Goal: Task Accomplishment & Management: Use online tool/utility

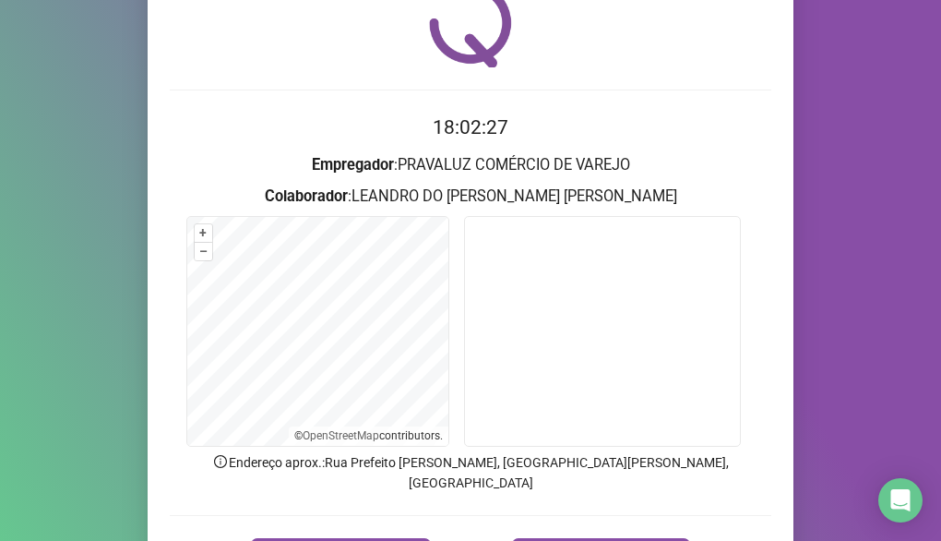
scroll to position [180, 0]
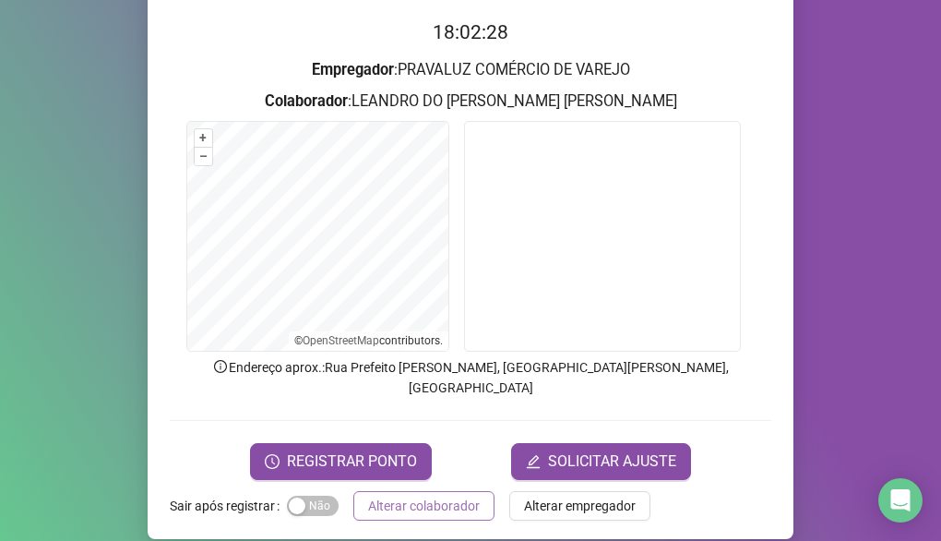
click at [427, 496] on button "Alterar colaborador" at bounding box center [423, 506] width 141 height 30
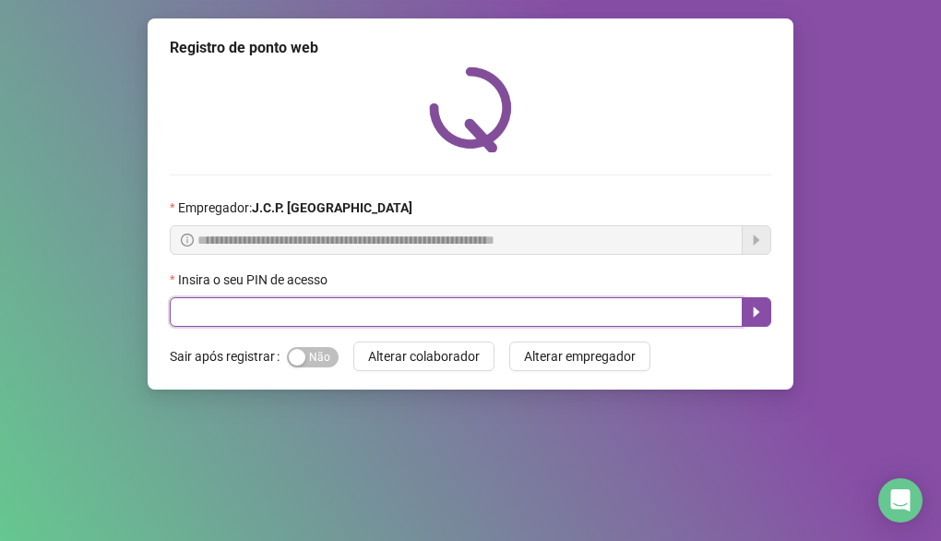
click at [462, 304] on input "text" at bounding box center [456, 312] width 573 height 30
type input "*****"
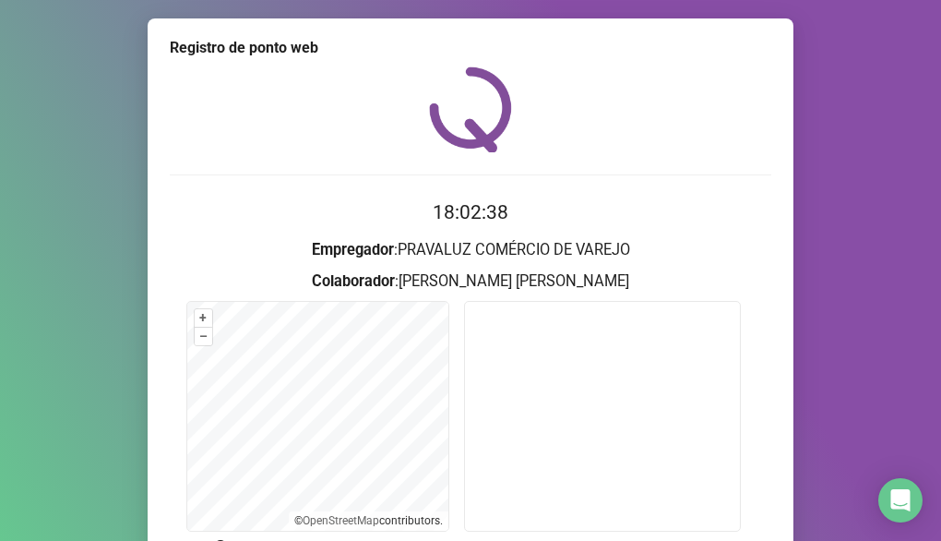
scroll to position [180, 0]
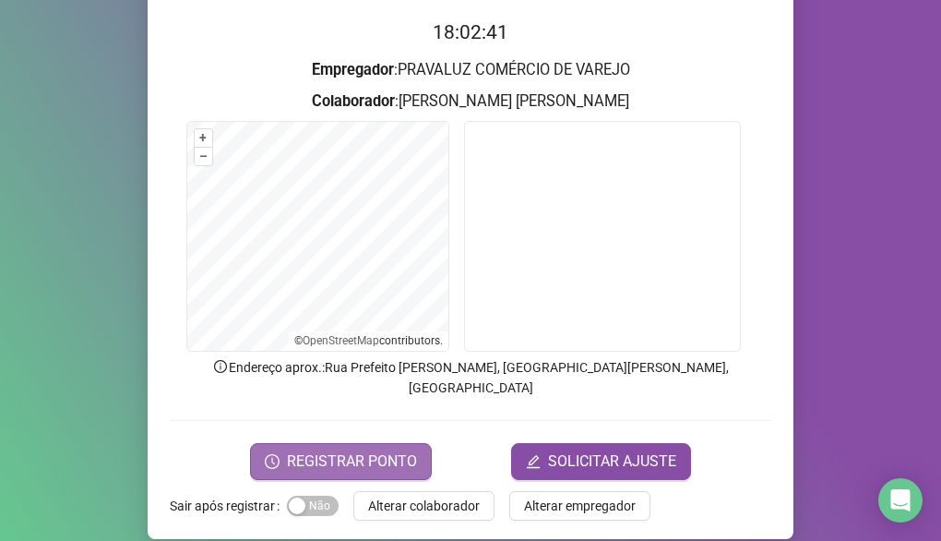
click at [338, 450] on span "REGISTRAR PONTO" at bounding box center [352, 461] width 130 height 22
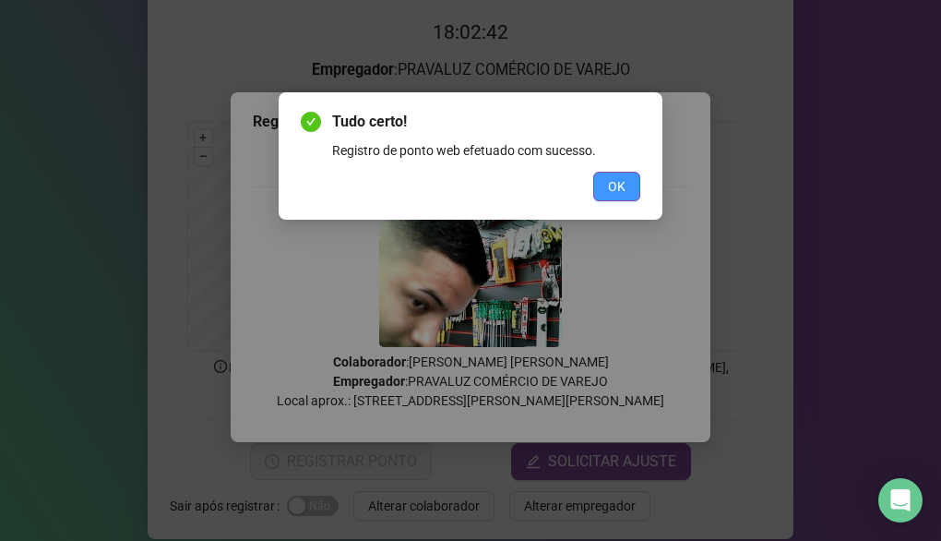
click at [612, 183] on span "OK" at bounding box center [617, 186] width 18 height 20
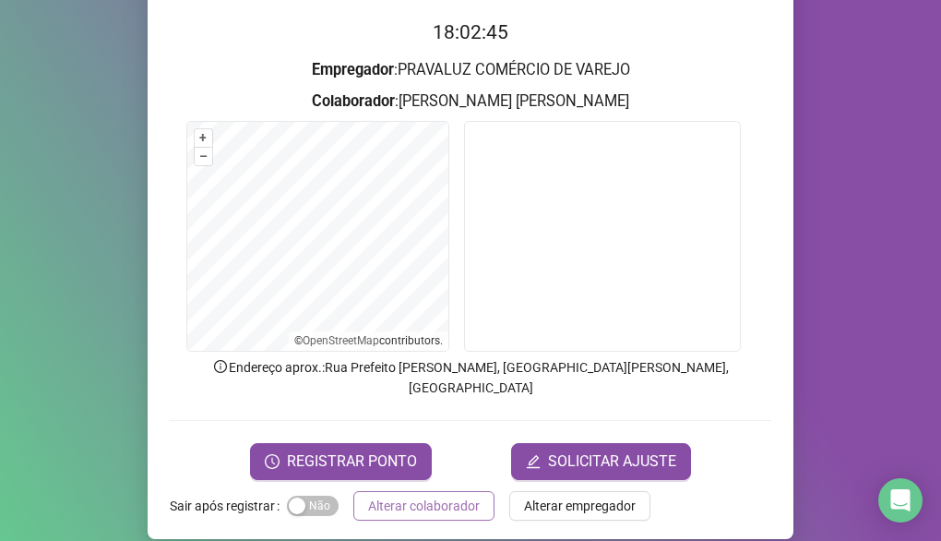
click at [368, 495] on span "Alterar colaborador" at bounding box center [424, 505] width 112 height 20
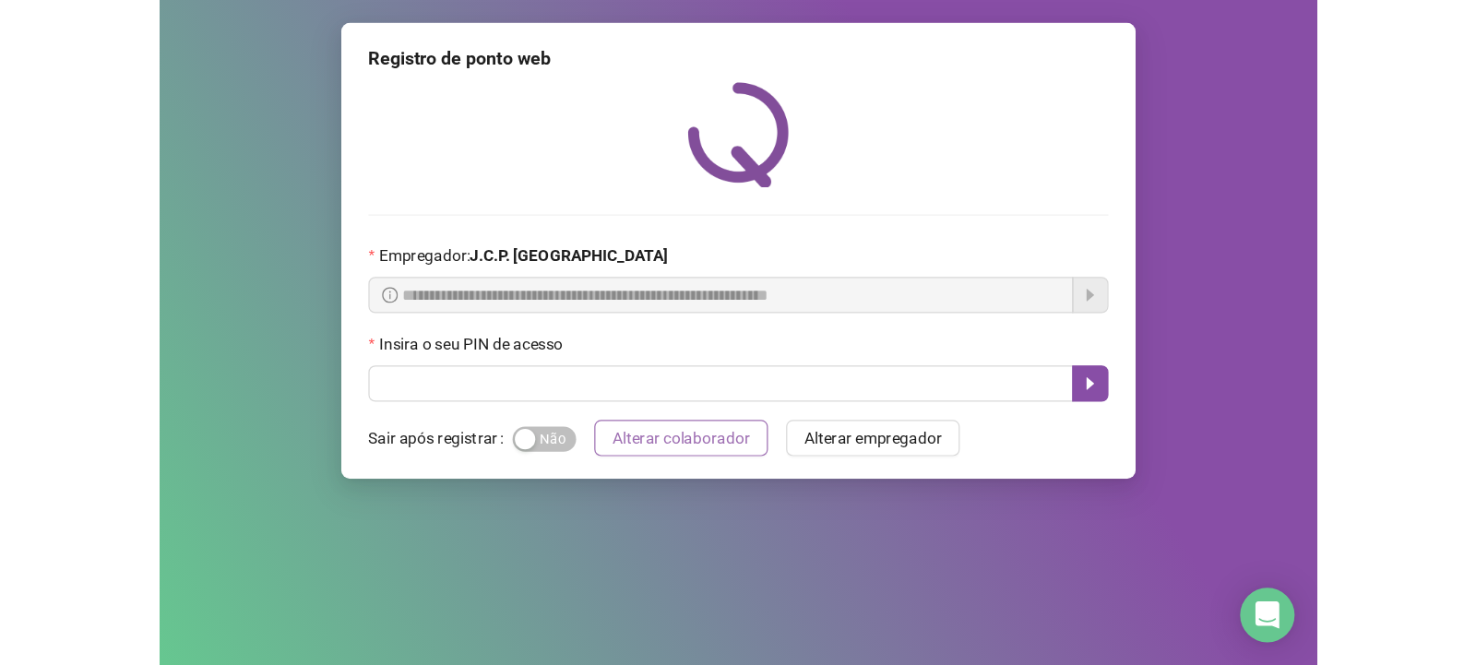
scroll to position [0, 0]
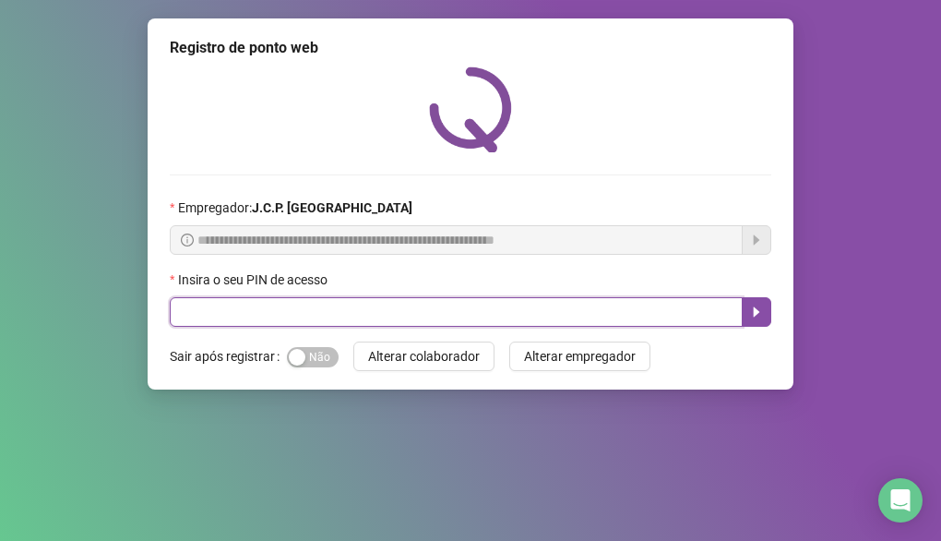
click at [398, 320] on input "text" at bounding box center [456, 312] width 573 height 30
type input "*****"
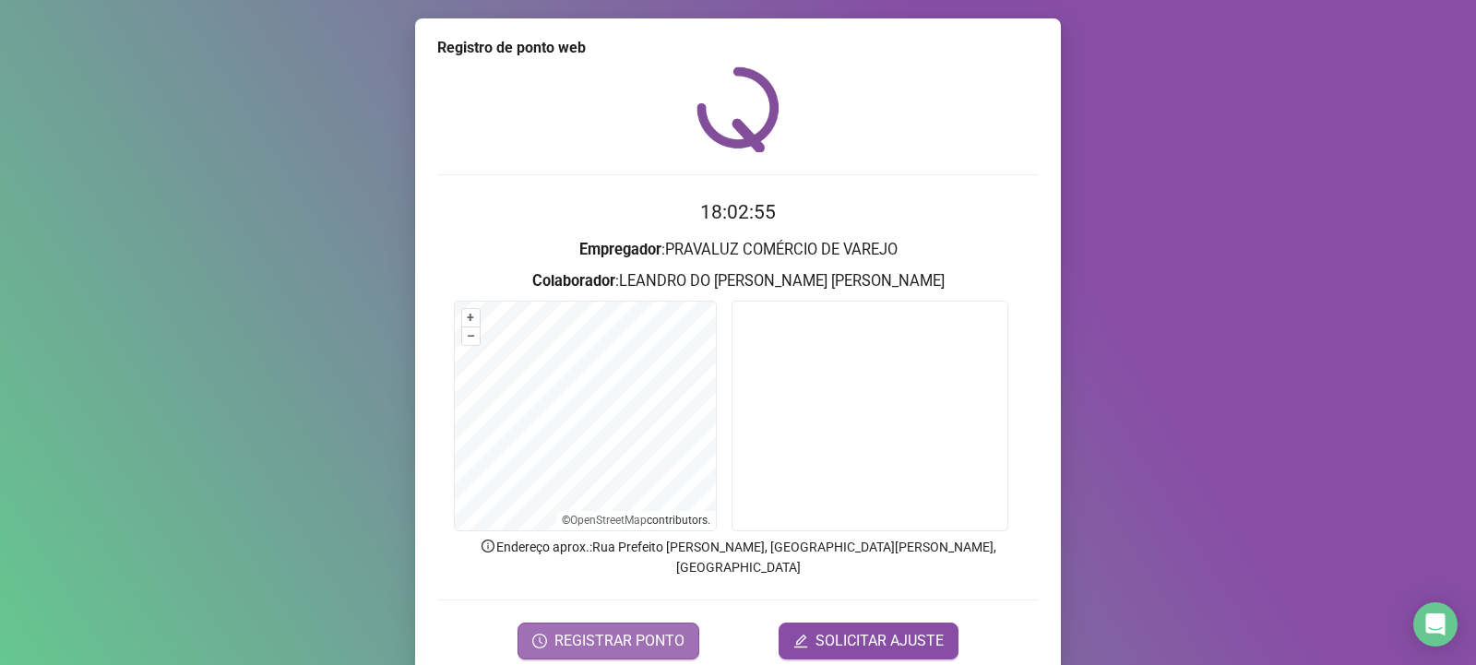
click at [576, 540] on span "REGISTRAR PONTO" at bounding box center [619, 641] width 130 height 22
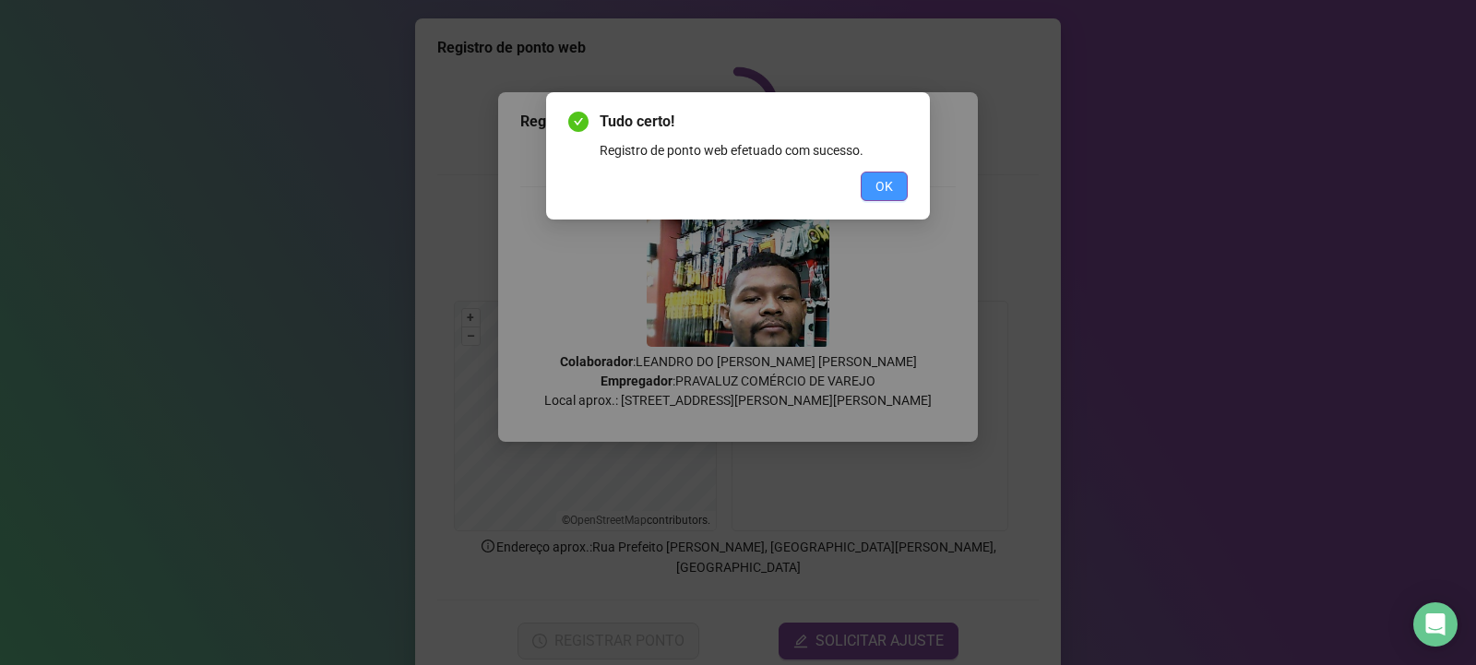
click at [886, 183] on span "OK" at bounding box center [884, 186] width 18 height 20
